Goal: Find specific page/section: Find specific page/section

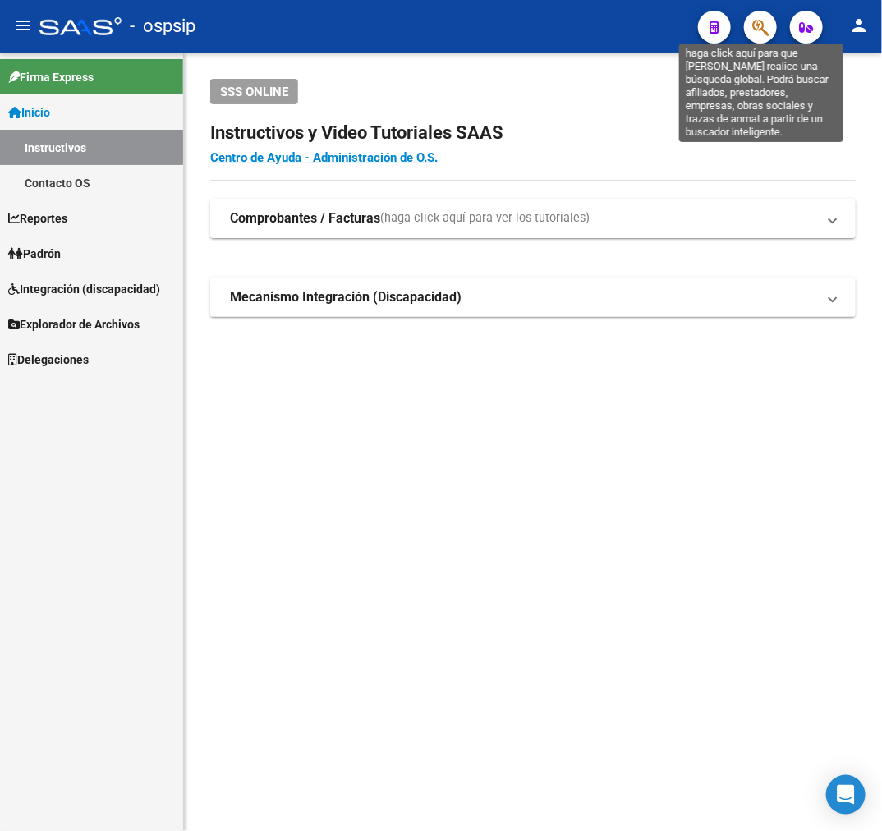
click at [761, 28] on icon "button" at bounding box center [760, 27] width 16 height 19
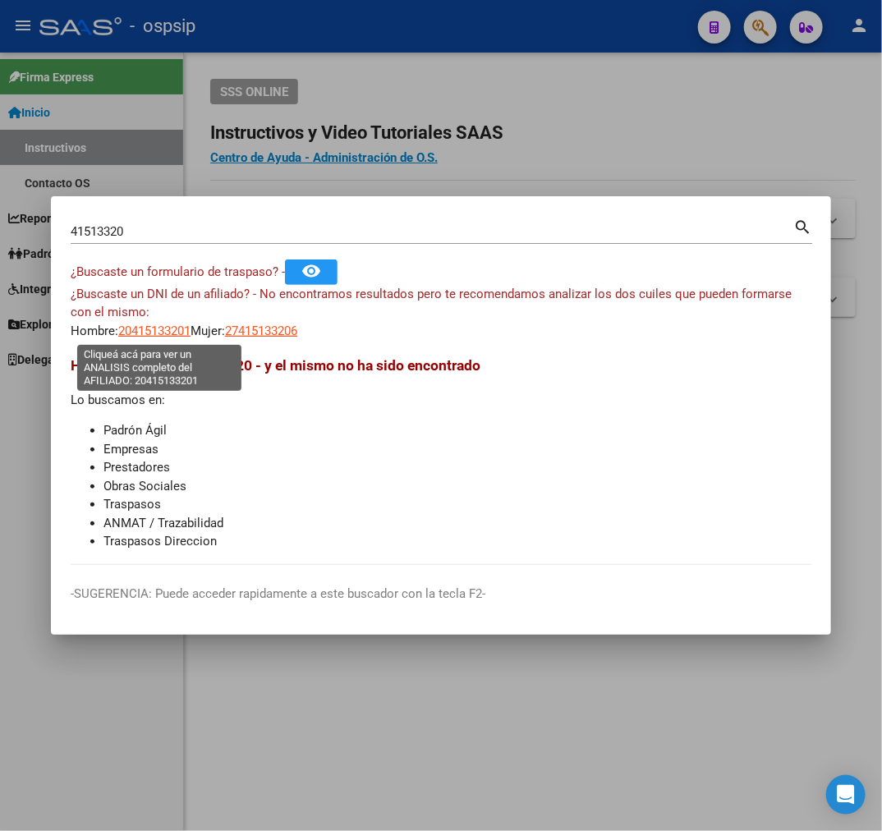
click at [167, 333] on span "20415133201" at bounding box center [154, 331] width 72 height 15
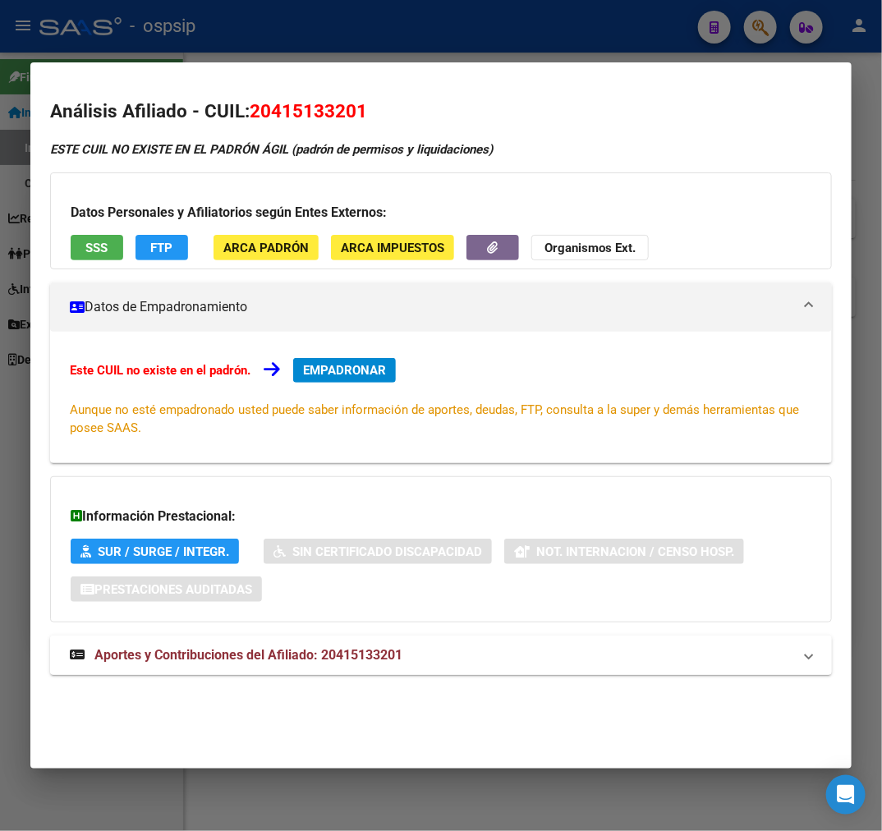
click at [526, 657] on mat-panel-title "Aportes y Contribuciones del Afiliado: 20415133201" at bounding box center [431, 656] width 723 height 20
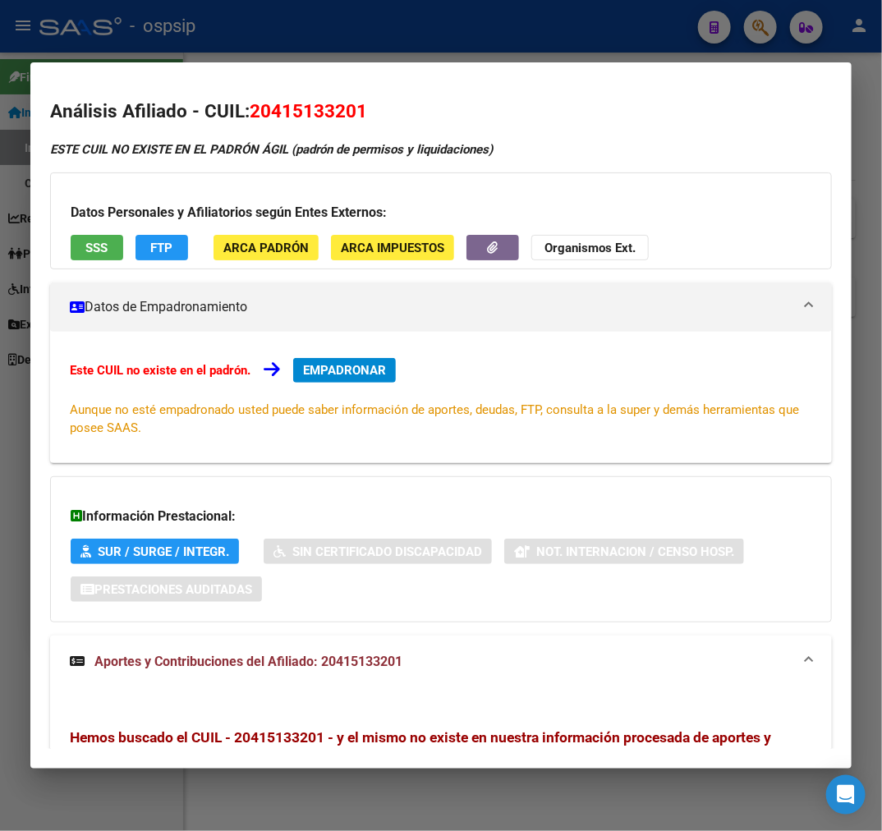
click at [520, 47] on div at bounding box center [441, 415] width 882 height 831
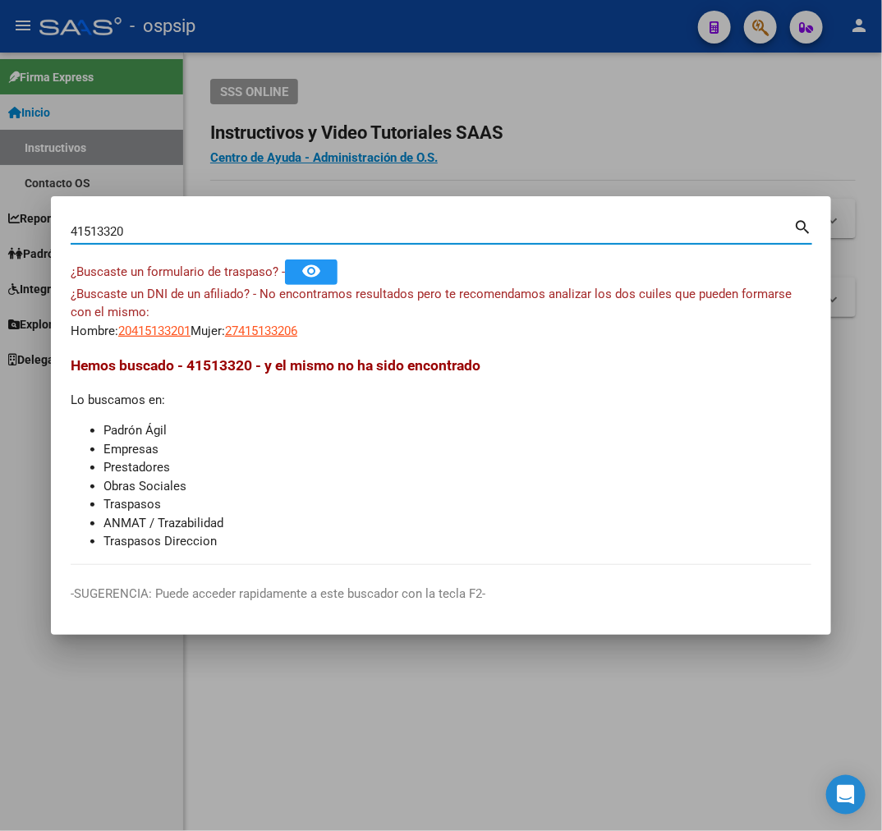
click at [108, 232] on input "41513320" at bounding box center [432, 231] width 723 height 15
type input "41518320"
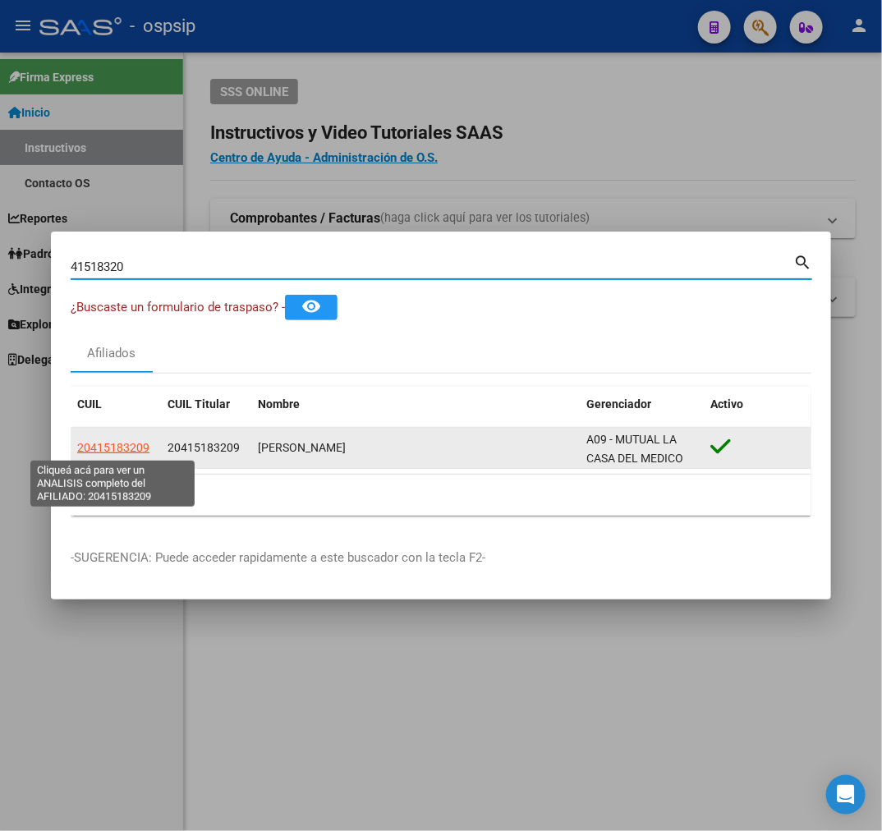
click at [115, 443] on span "20415183209" at bounding box center [113, 447] width 72 height 13
type textarea "20415183209"
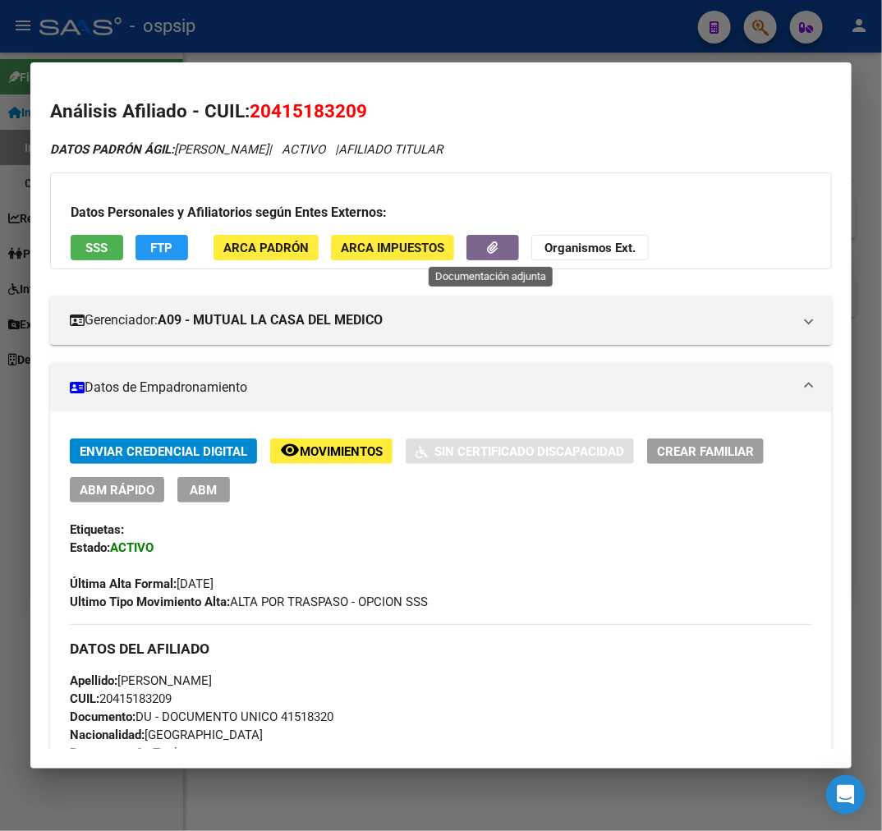
click at [501, 258] on button "button" at bounding box center [492, 247] width 53 height 25
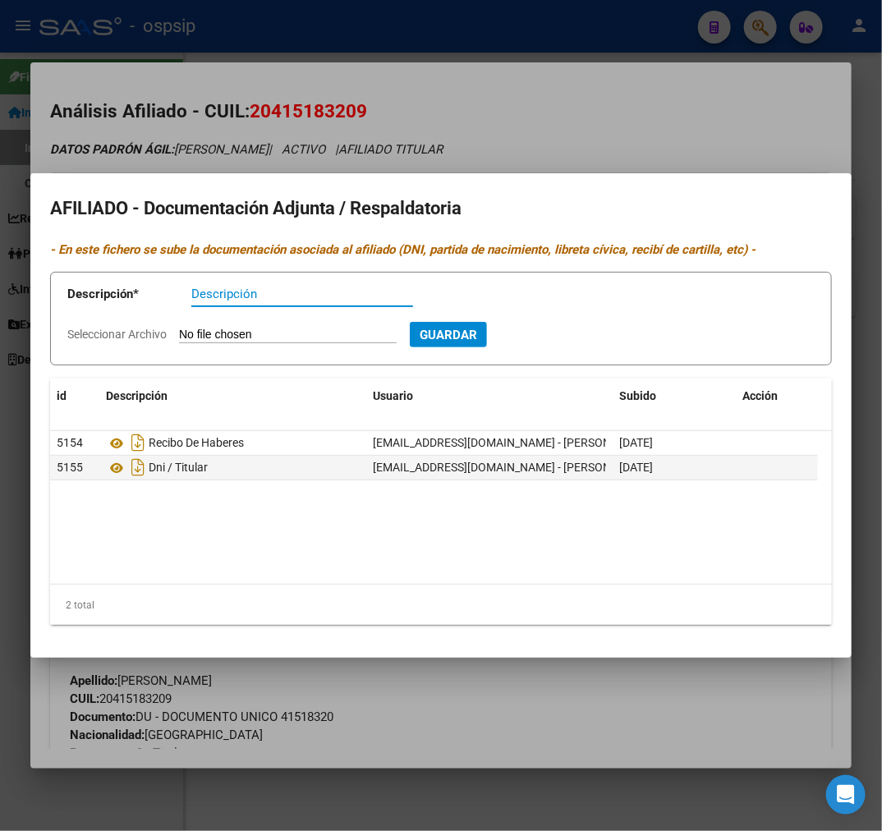
click at [512, 642] on mat-dialog-container "AFILIADO - Documentación Adjunta / Respaldatoria - En este fichero se sube la d…" at bounding box center [440, 415] width 821 height 484
click at [503, 712] on div at bounding box center [441, 415] width 882 height 831
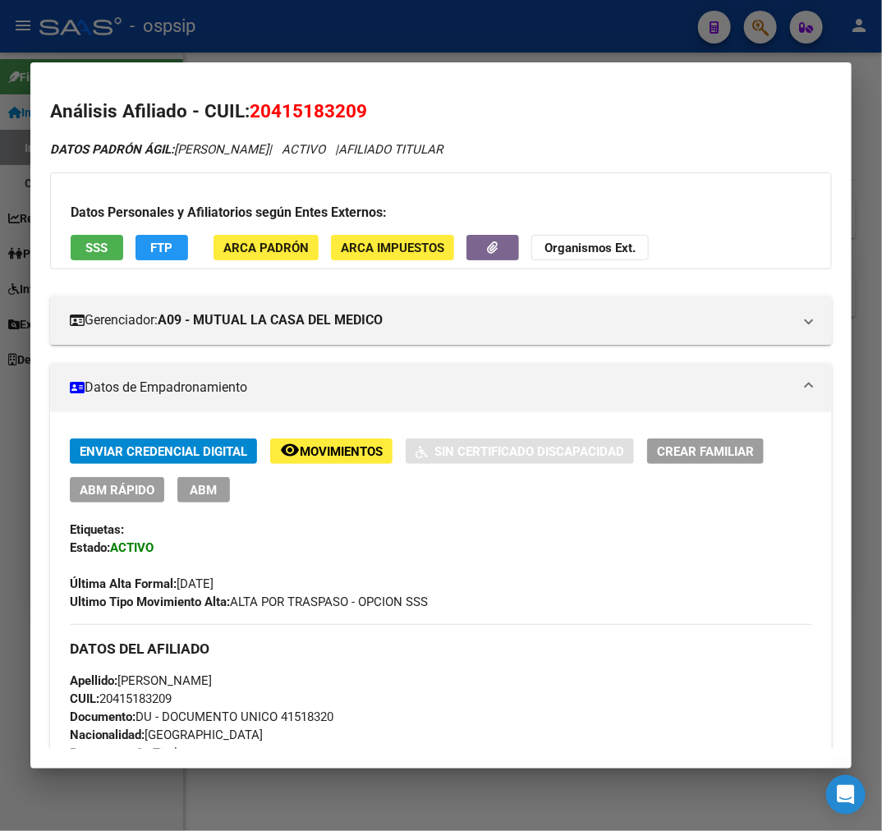
click at [382, 36] on div at bounding box center [441, 415] width 882 height 831
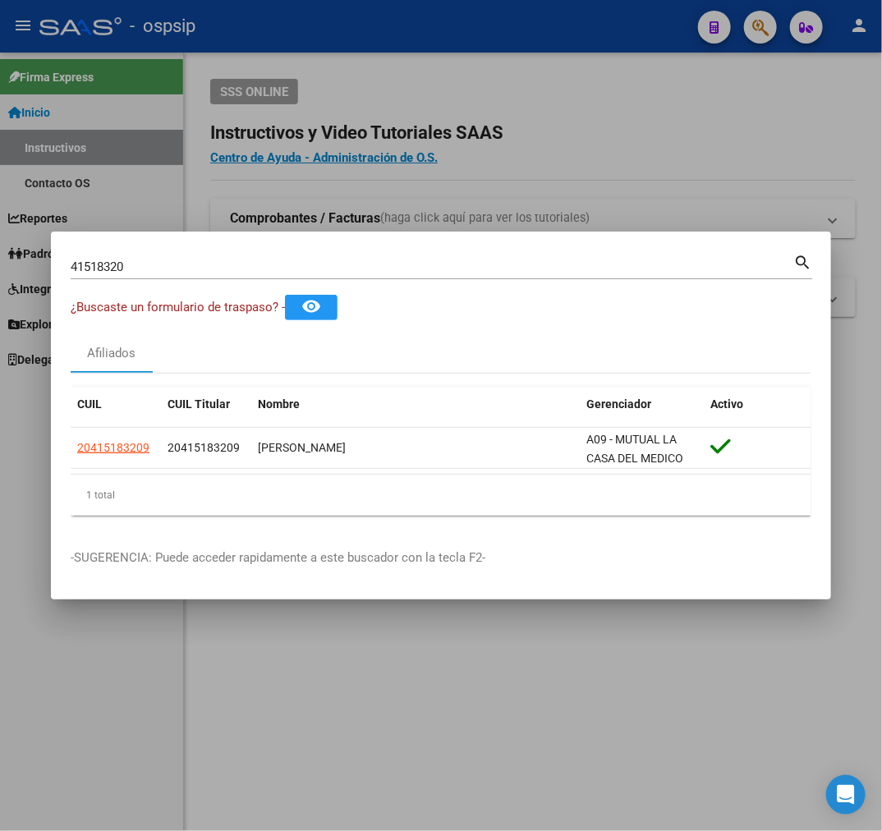
click at [382, 36] on div at bounding box center [441, 415] width 882 height 831
